Goal: Task Accomplishment & Management: Use online tool/utility

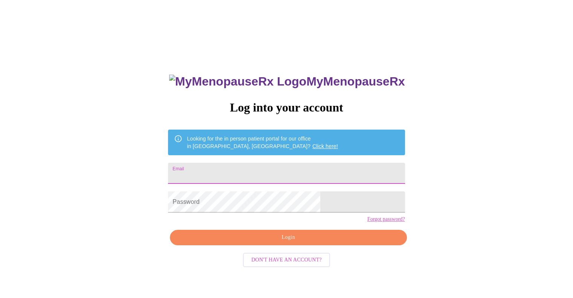
click at [280, 173] on input "Email" at bounding box center [286, 173] width 237 height 21
type input "wsh9265@gmail.com"
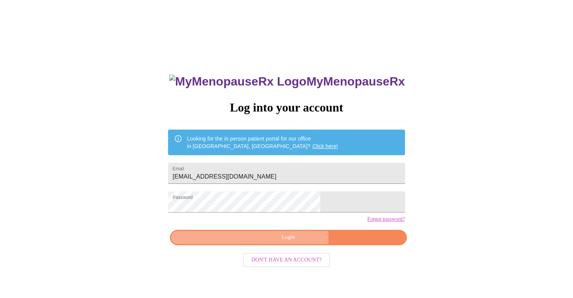
click at [292, 242] on span "Login" at bounding box center [288, 237] width 219 height 9
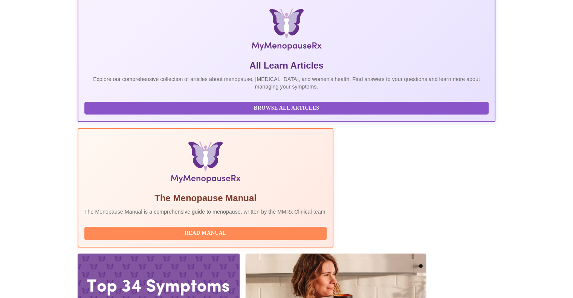
scroll to position [113, 0]
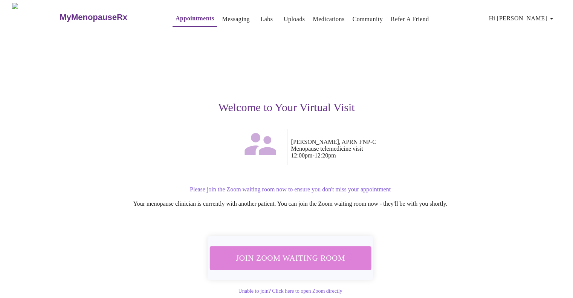
click at [295, 254] on span "Join Zoom Waiting Room" at bounding box center [290, 258] width 142 height 14
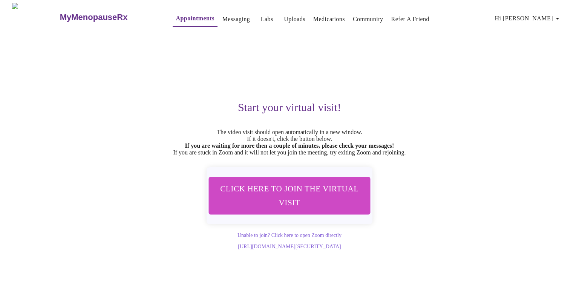
click at [449, 66] on div "Start your virtual visit! The video visit should open automatically in a new wi…" at bounding box center [289, 140] width 464 height 219
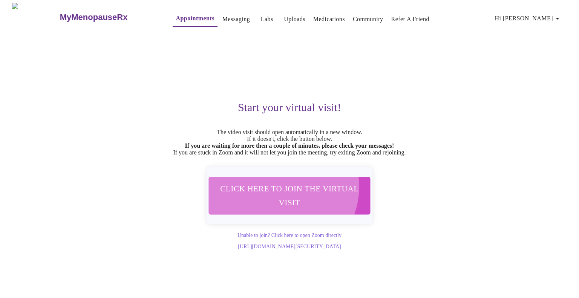
click at [279, 193] on span "Click here to join the virtual visit" at bounding box center [289, 196] width 142 height 28
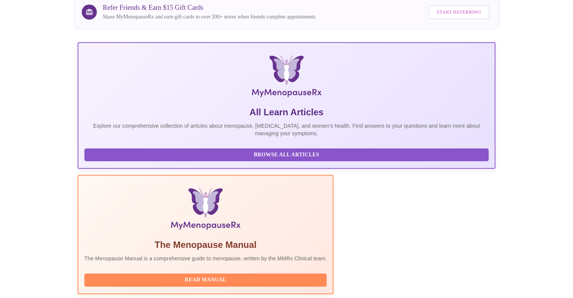
scroll to position [113, 0]
